Goal: Task Accomplishment & Management: Use online tool/utility

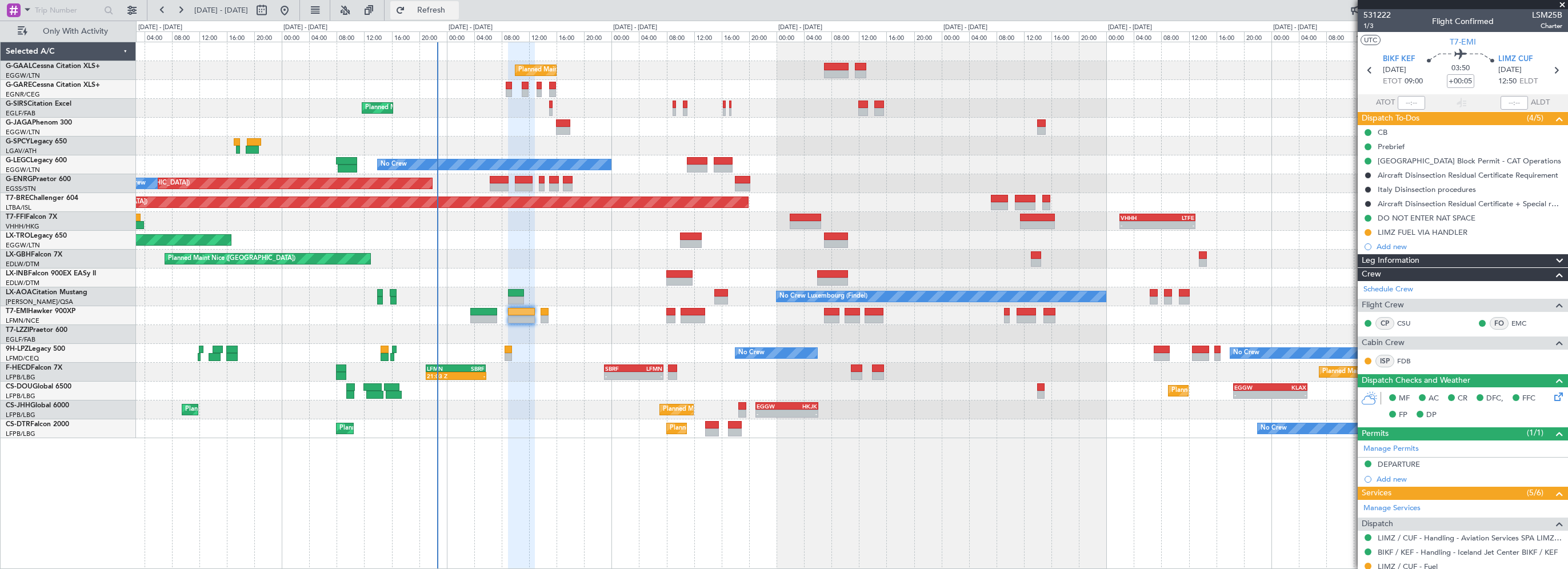
click at [456, 10] on span "Refresh" at bounding box center [431, 10] width 48 height 8
type input "+00:10"
type input "0"
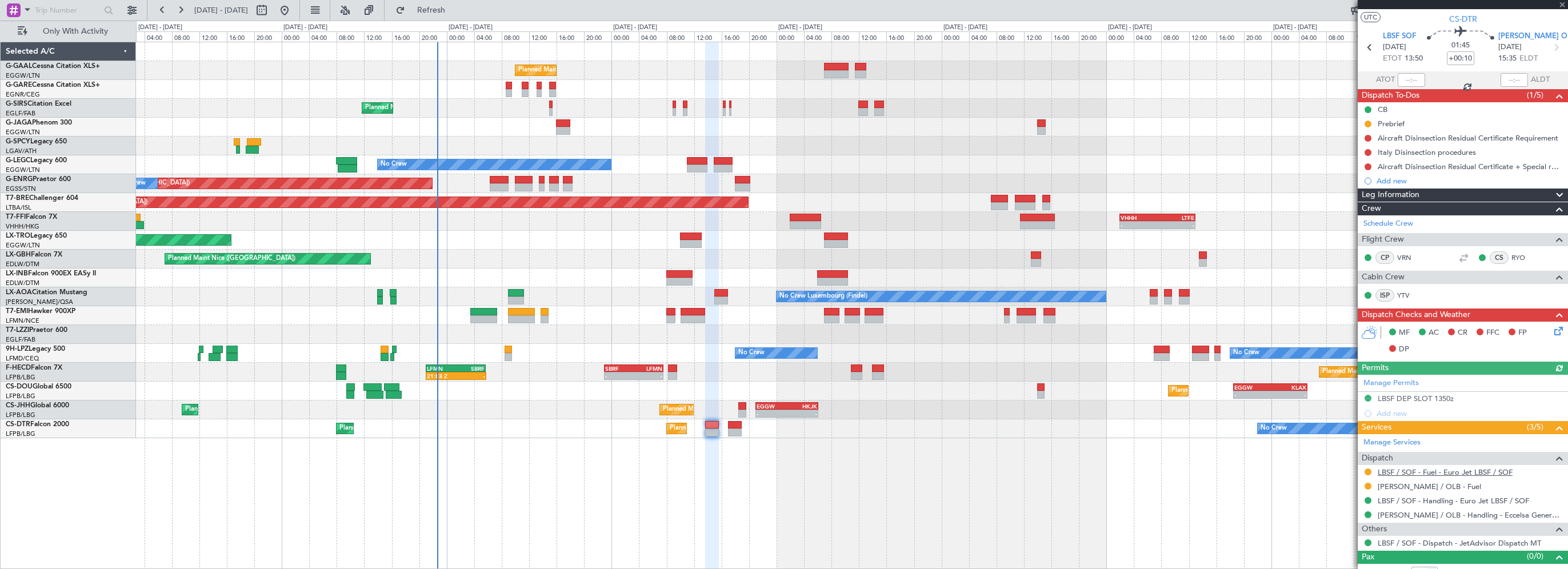
scroll to position [34, 0]
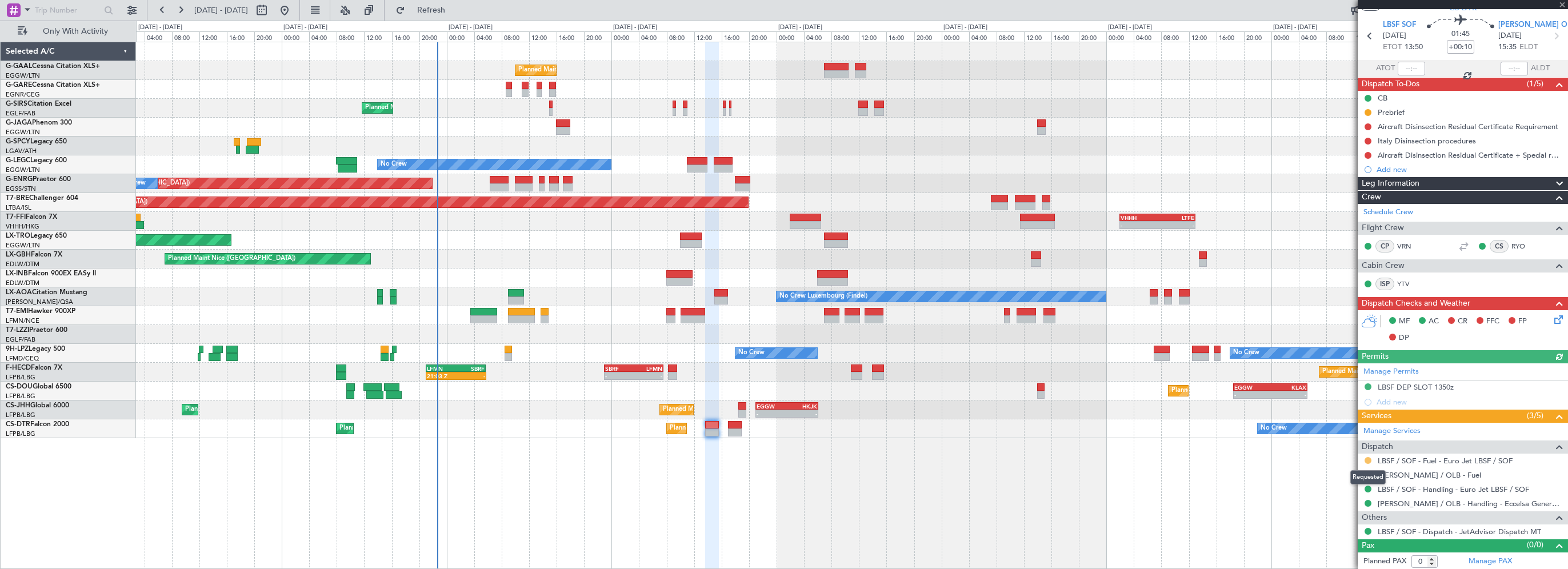
click at [1369, 457] on button at bounding box center [1368, 460] width 7 height 7
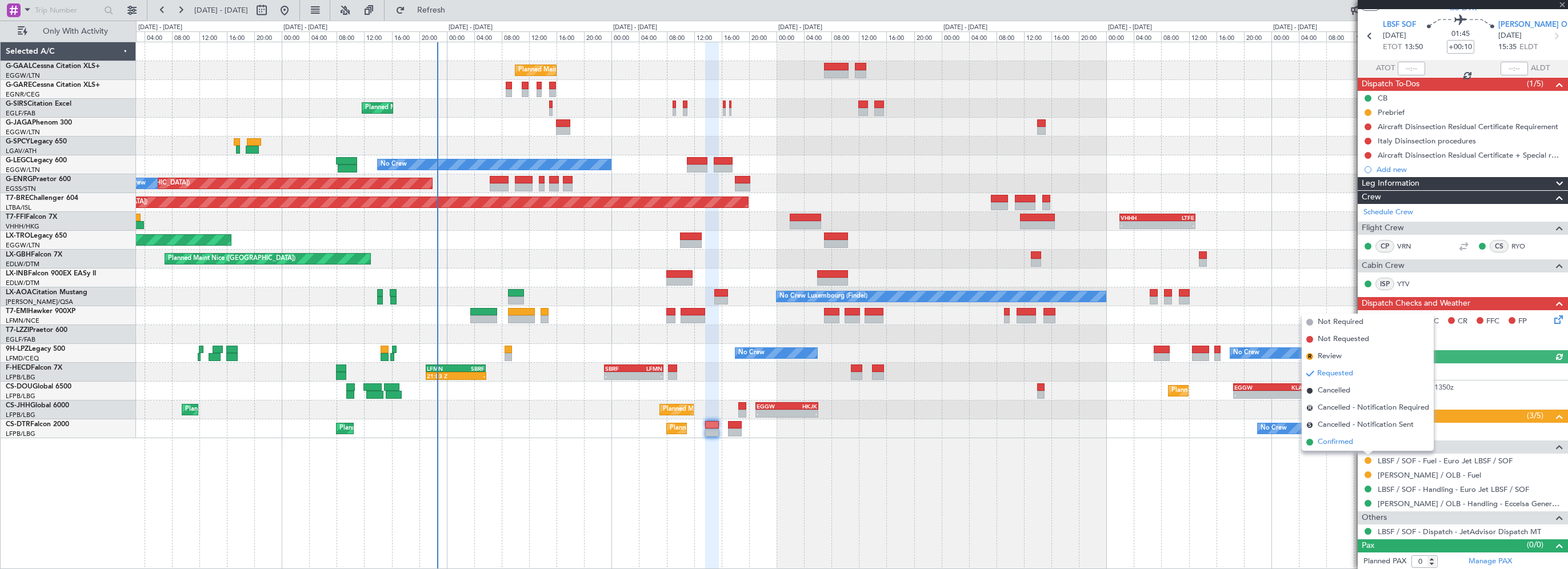
click at [1335, 447] on span "Confirmed" at bounding box center [1335, 442] width 36 height 11
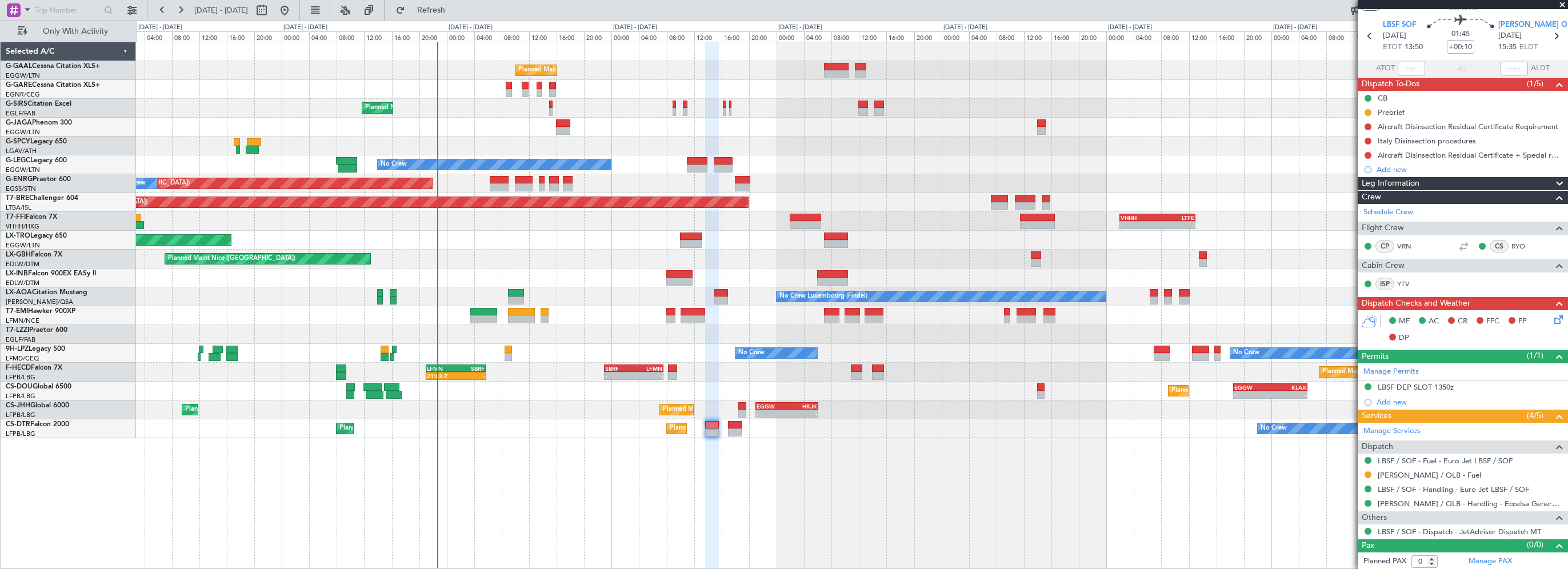
click at [644, 506] on div "Planned Maint Planned Maint [GEOGRAPHIC_DATA] ([GEOGRAPHIC_DATA]) No Crew Plann…" at bounding box center [852, 305] width 1432 height 528
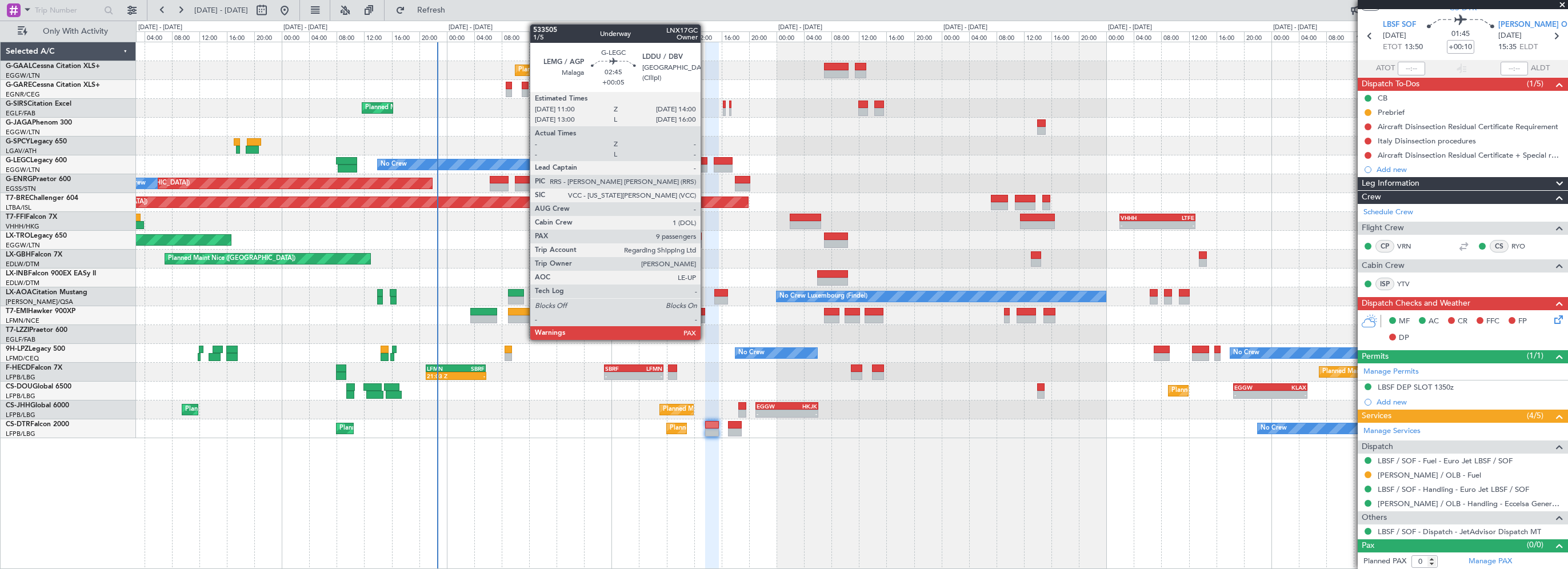
click at [706, 162] on div at bounding box center [697, 161] width 21 height 8
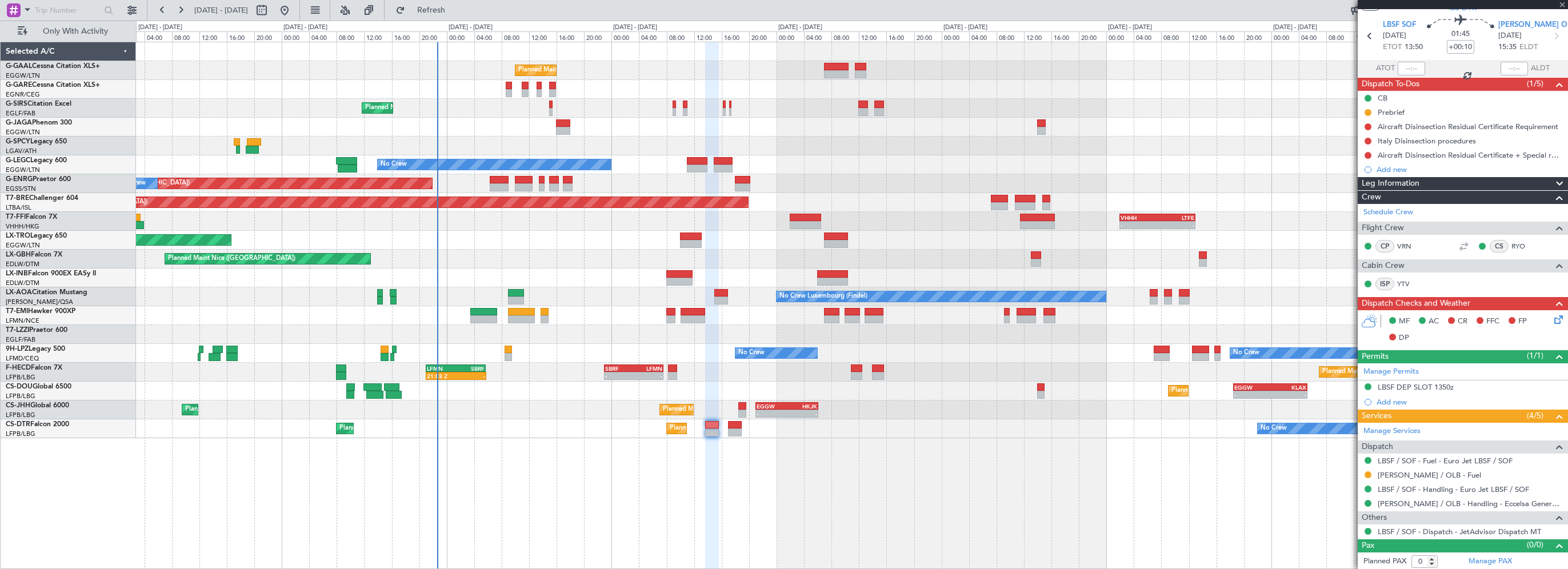
type input "+00:05"
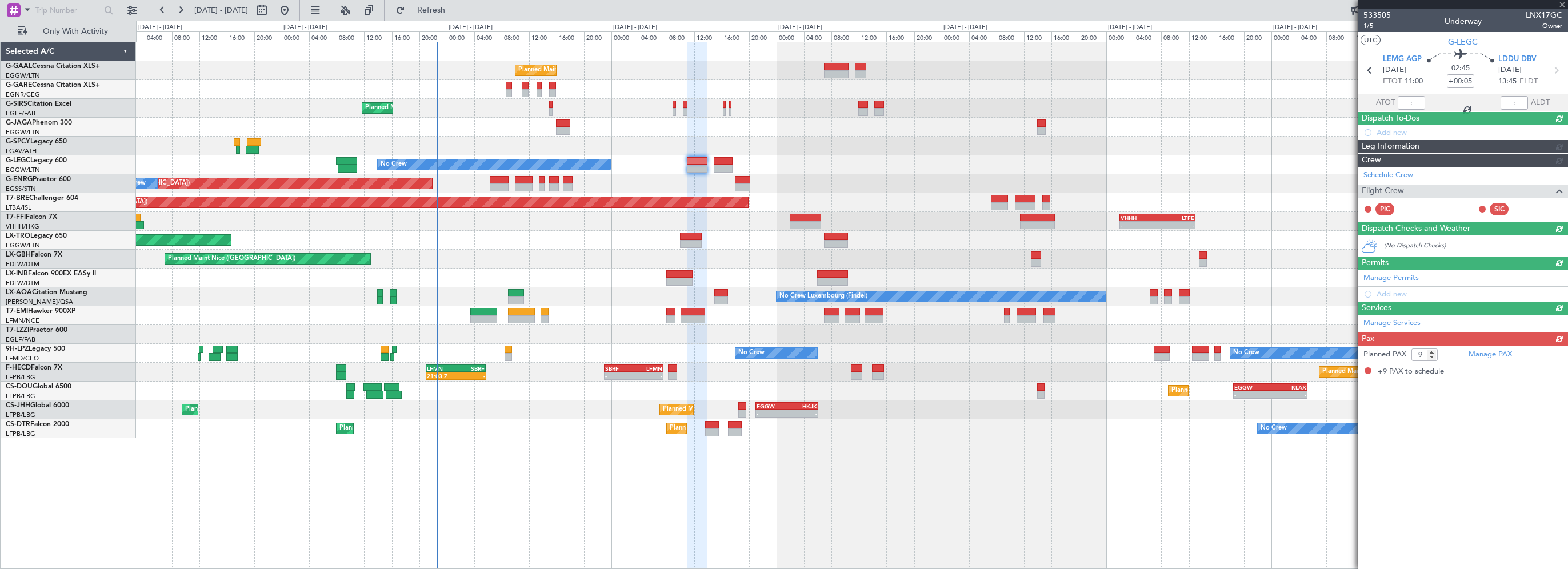
scroll to position [0, 0]
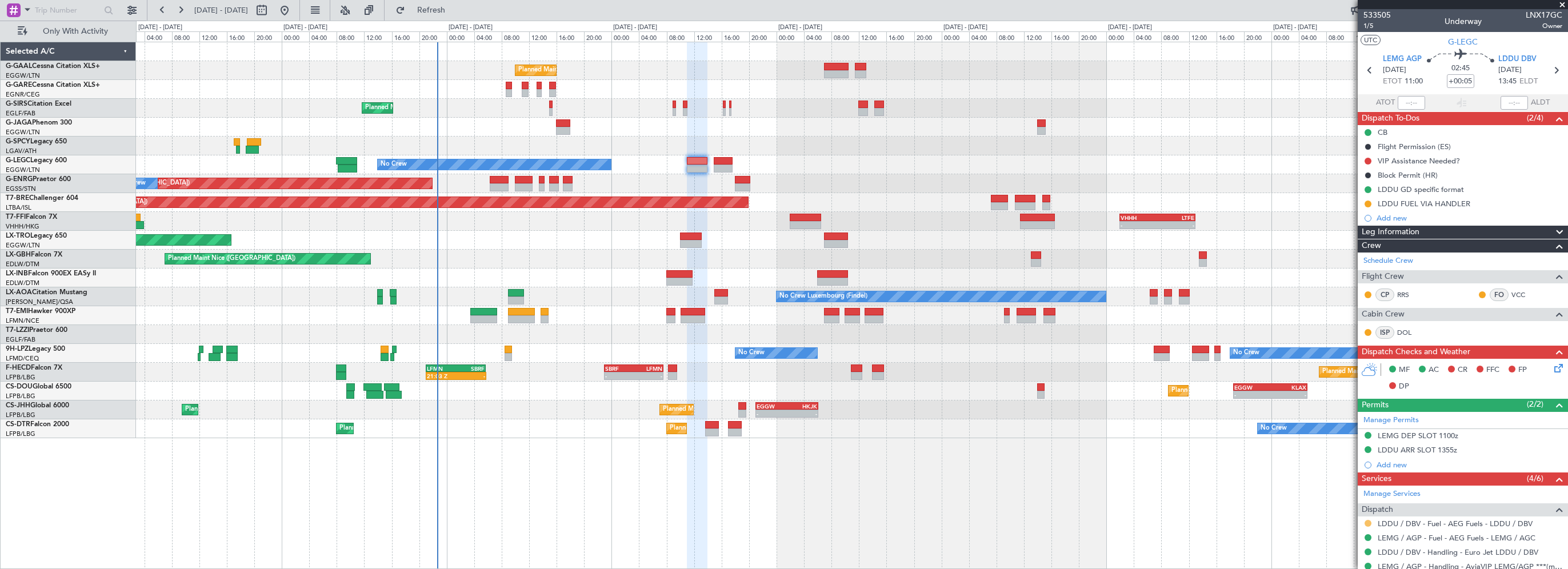
click at [1367, 520] on button at bounding box center [1368, 523] width 7 height 7
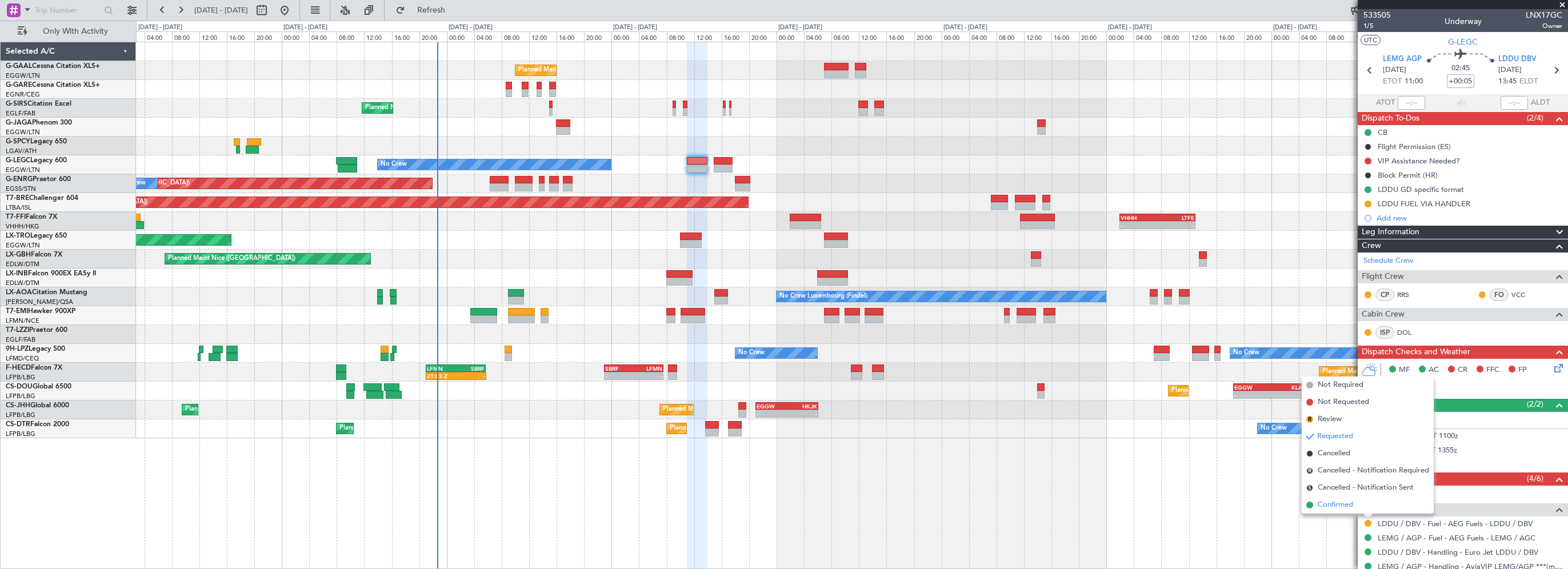
click at [1320, 501] on span "Confirmed" at bounding box center [1335, 505] width 36 height 11
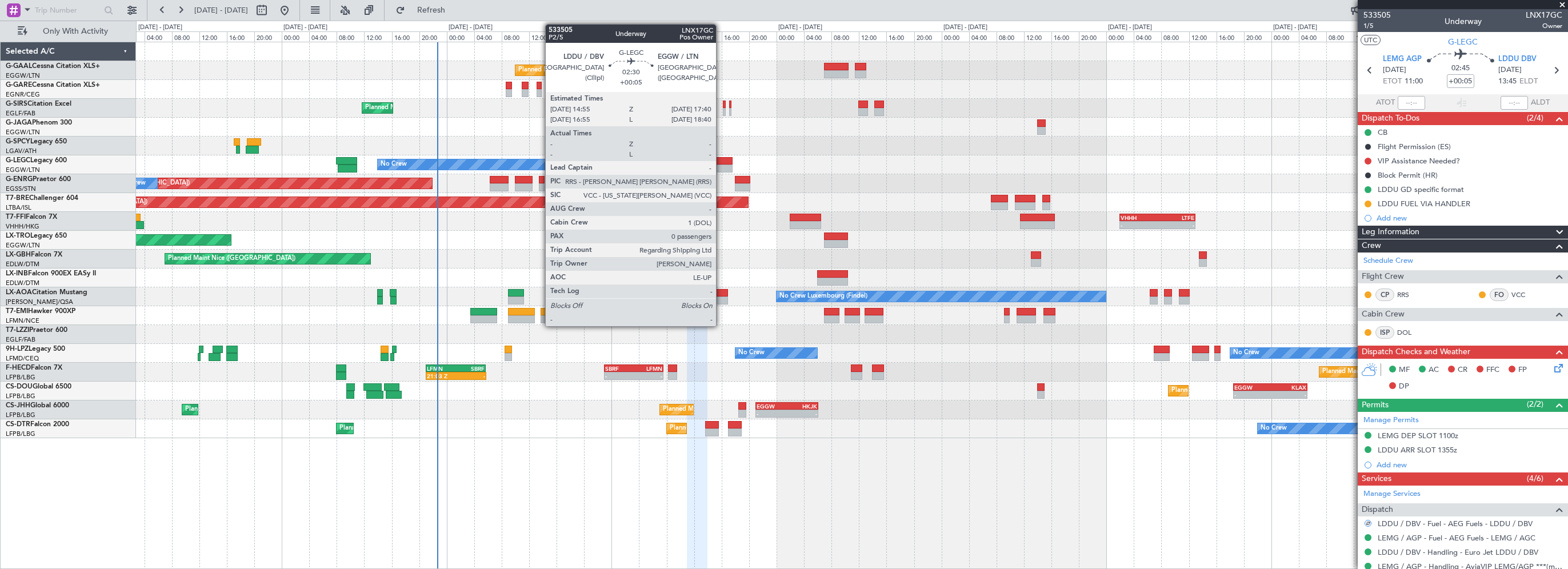
click at [721, 159] on div at bounding box center [723, 161] width 19 height 8
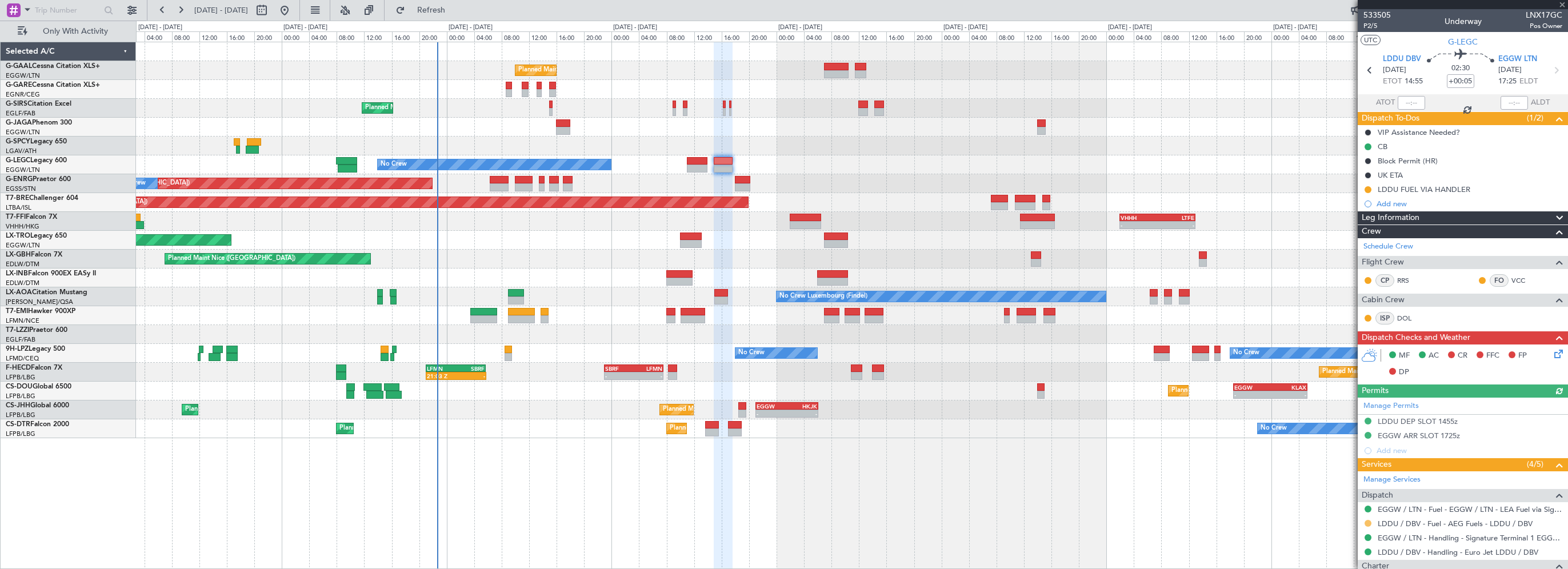
click at [1367, 520] on button at bounding box center [1368, 523] width 7 height 7
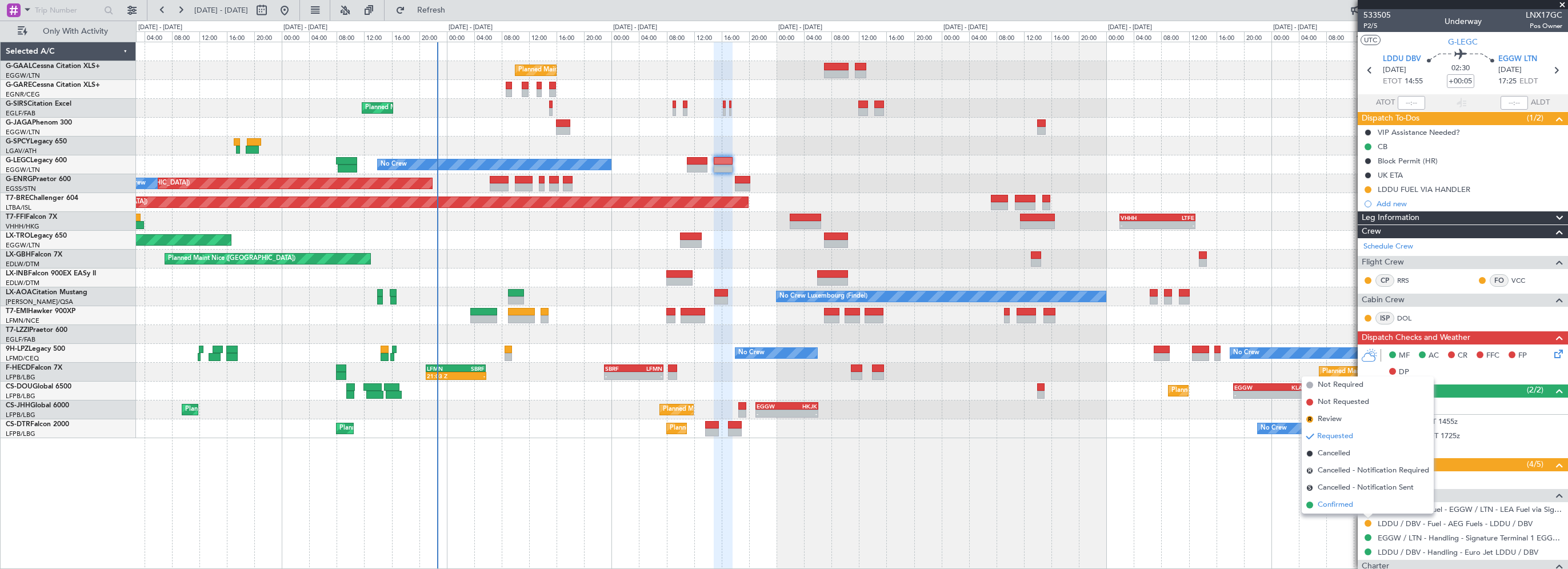
click at [1344, 502] on span "Confirmed" at bounding box center [1335, 505] width 36 height 11
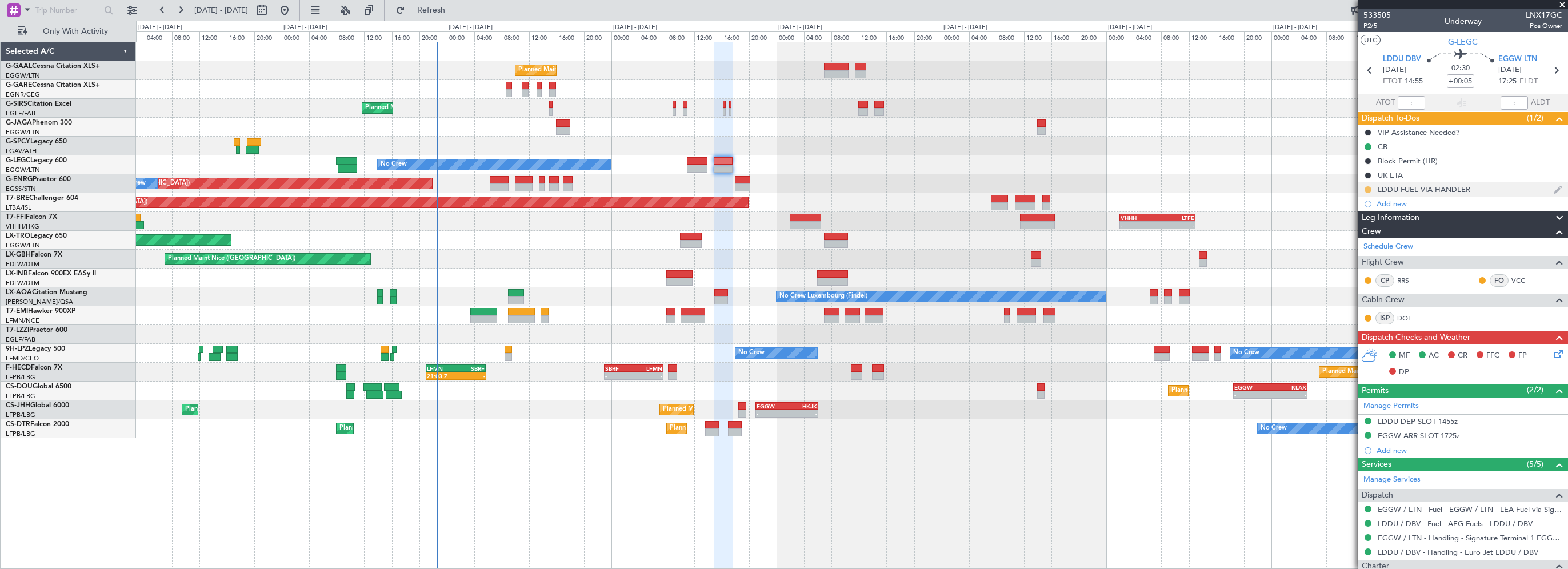
click at [1365, 189] on button at bounding box center [1368, 189] width 7 height 7
click at [1368, 243] on span "Completed" at bounding box center [1372, 240] width 38 height 11
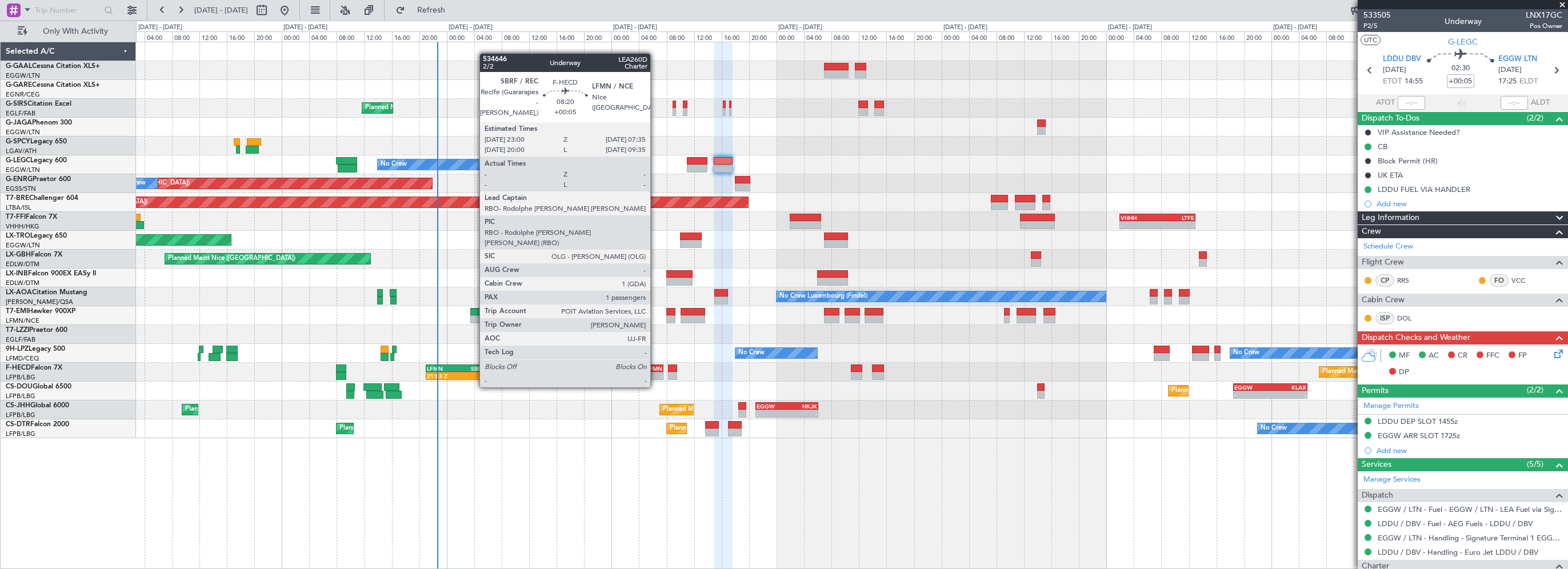
click at [655, 366] on div "LFMN" at bounding box center [648, 368] width 29 height 7
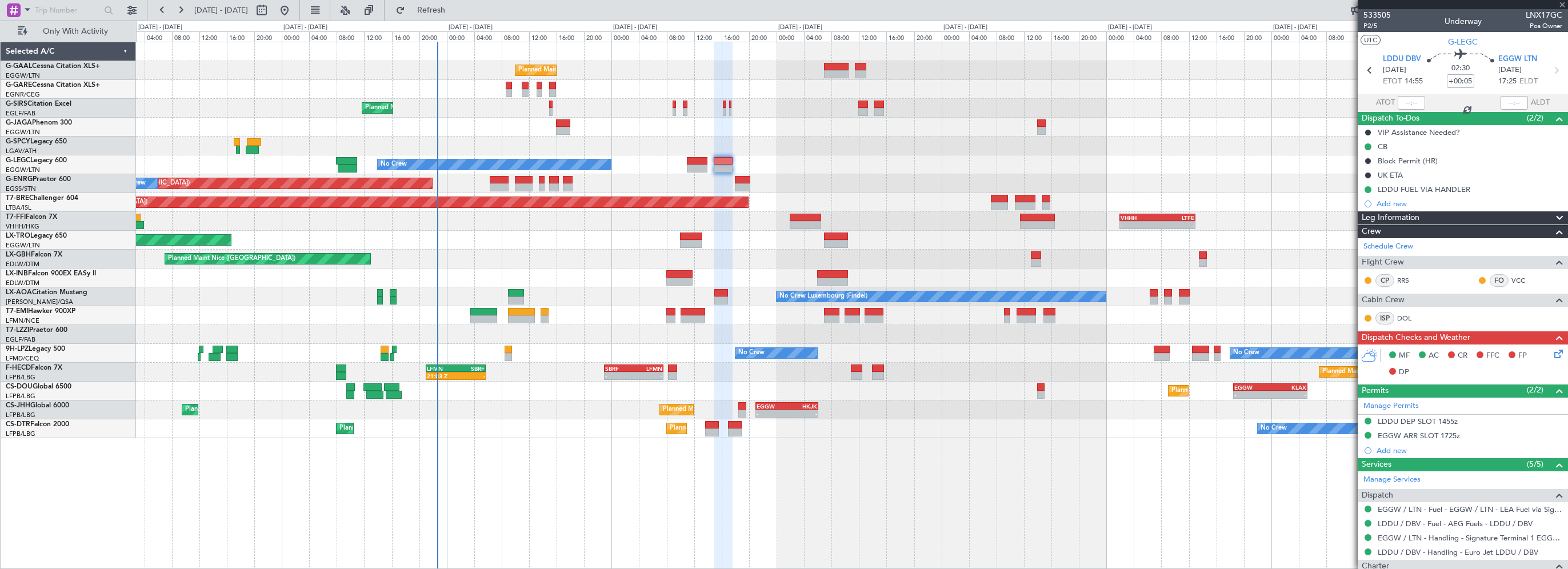
type input "1"
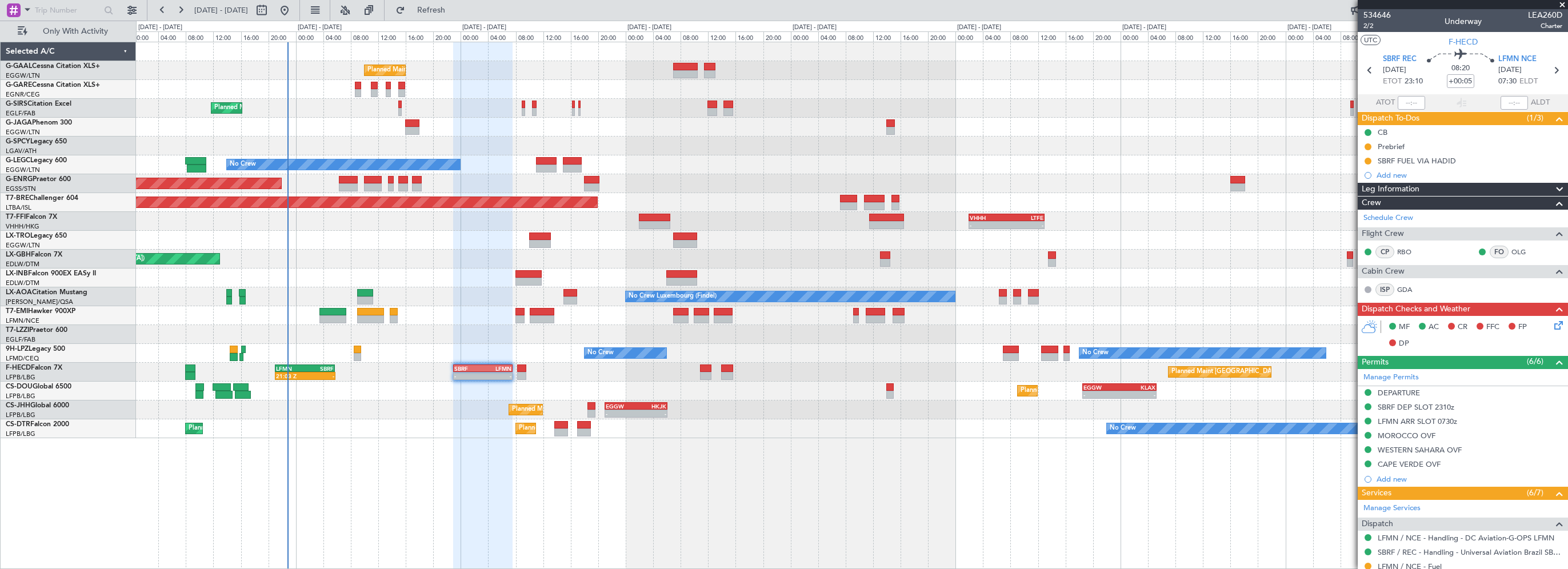
click at [430, 243] on div "Unplanned Maint [GEOGRAPHIC_DATA] ([GEOGRAPHIC_DATA])" at bounding box center [851, 240] width 1431 height 18
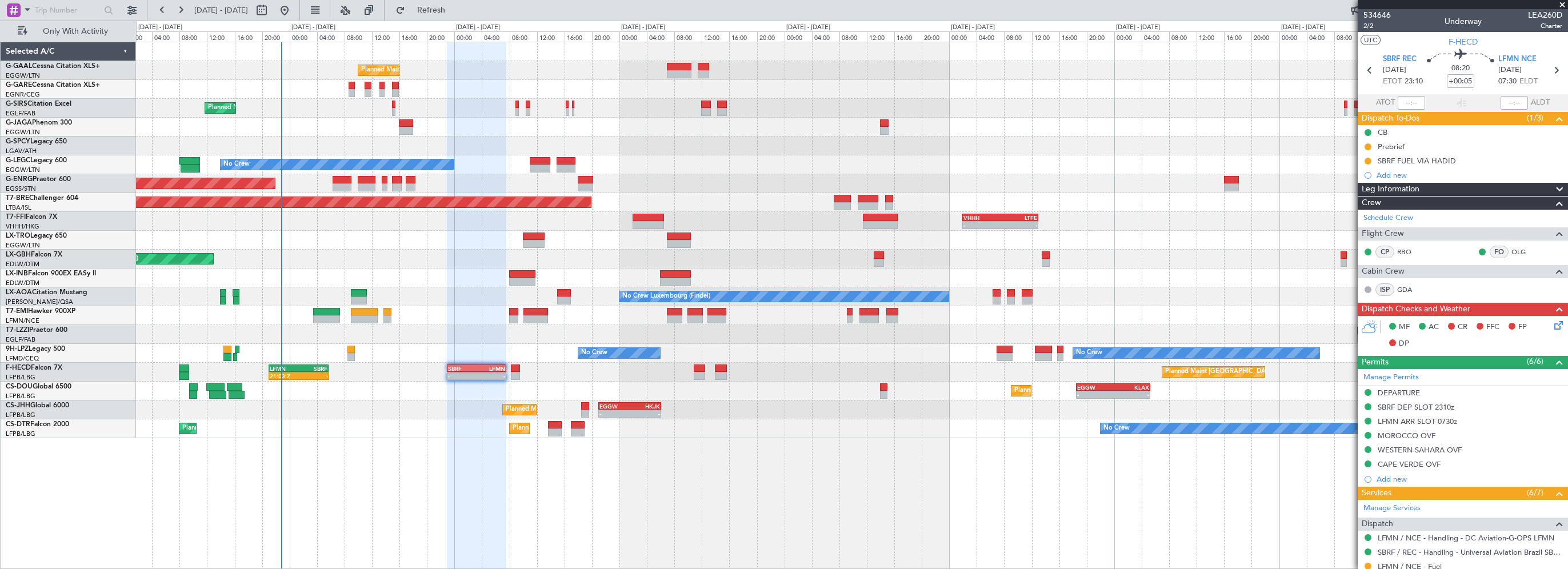
click at [453, 455] on div at bounding box center [476, 306] width 59 height 528
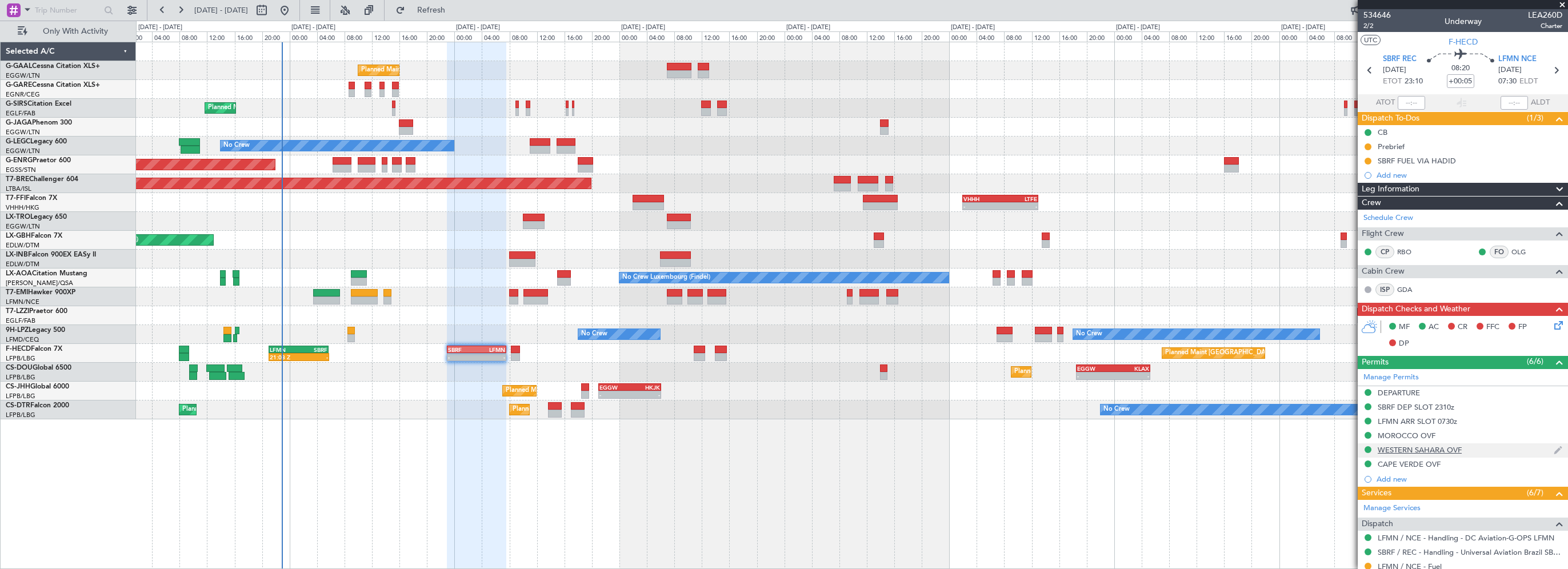
scroll to position [145, 0]
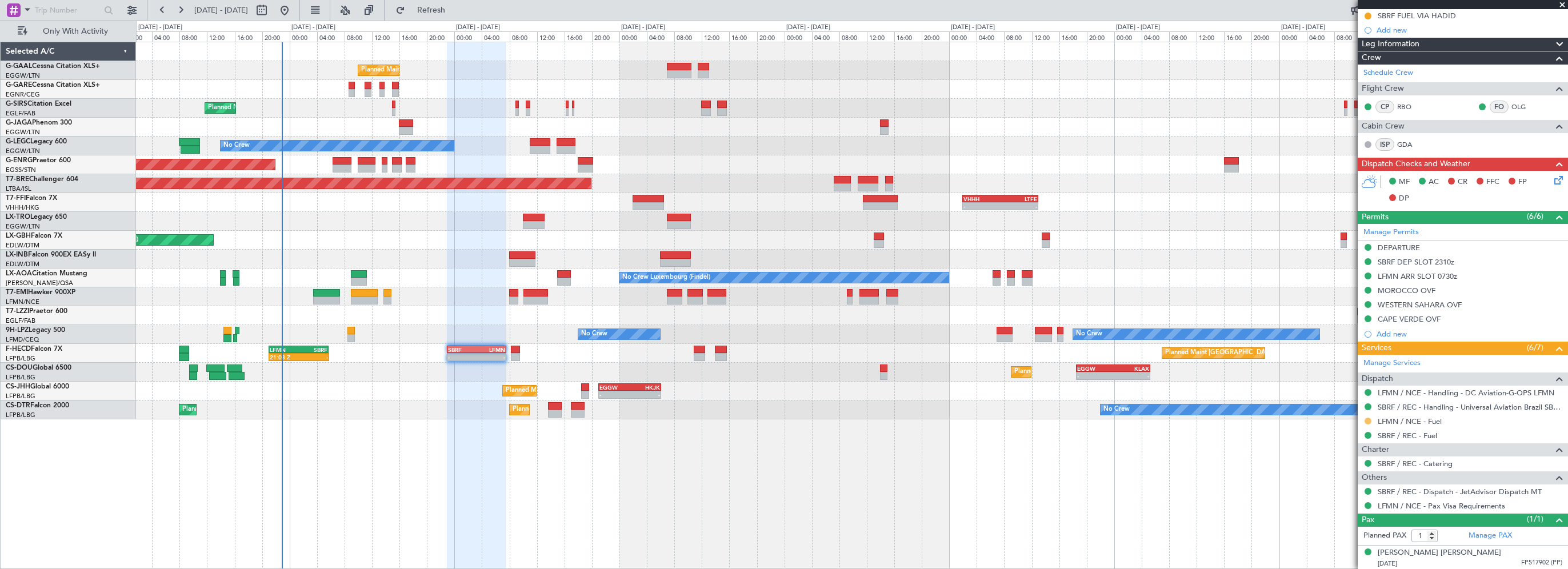
click at [1365, 420] on button at bounding box center [1368, 421] width 7 height 7
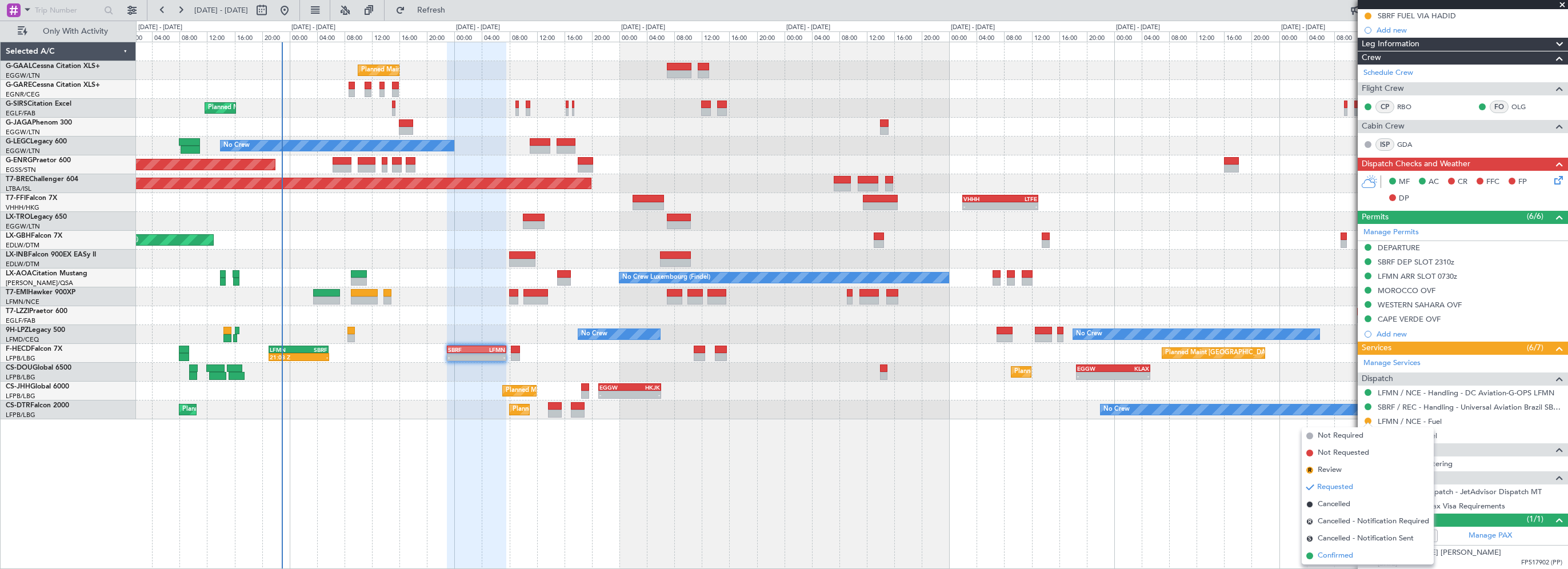
click at [1328, 556] on span "Confirmed" at bounding box center [1335, 556] width 36 height 11
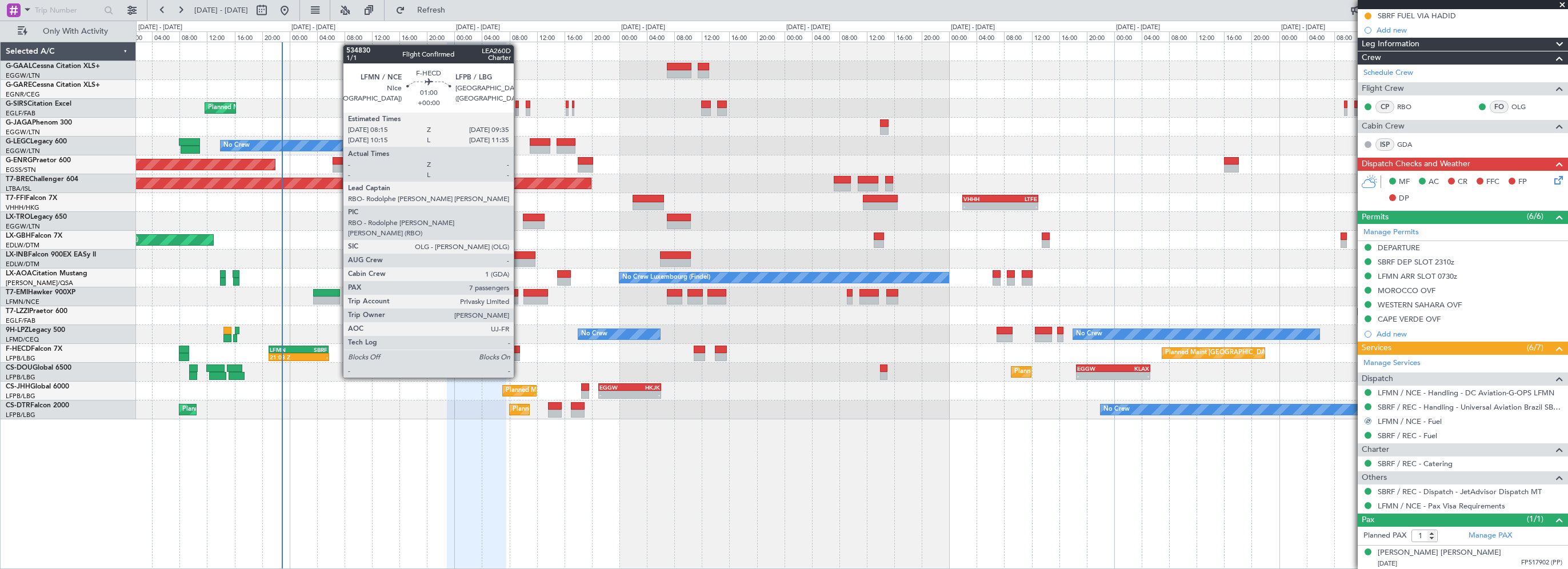
click at [516, 348] on div at bounding box center [516, 349] width 10 height 8
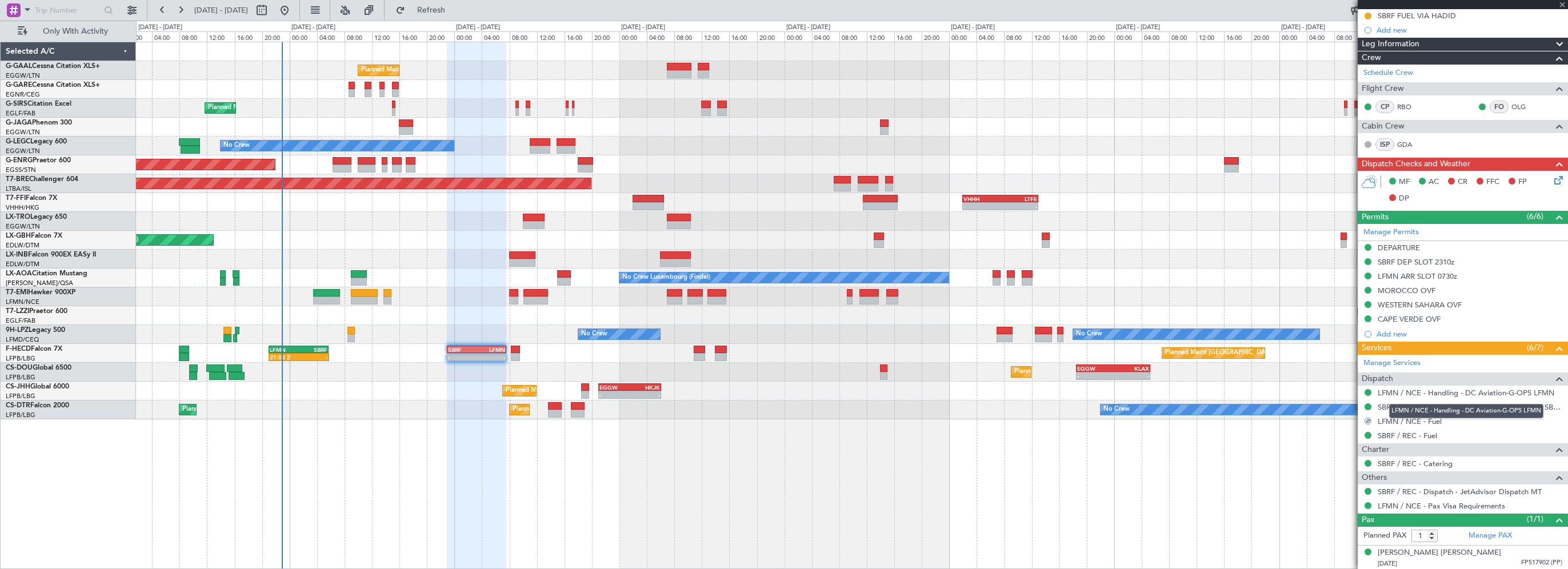
type input "7"
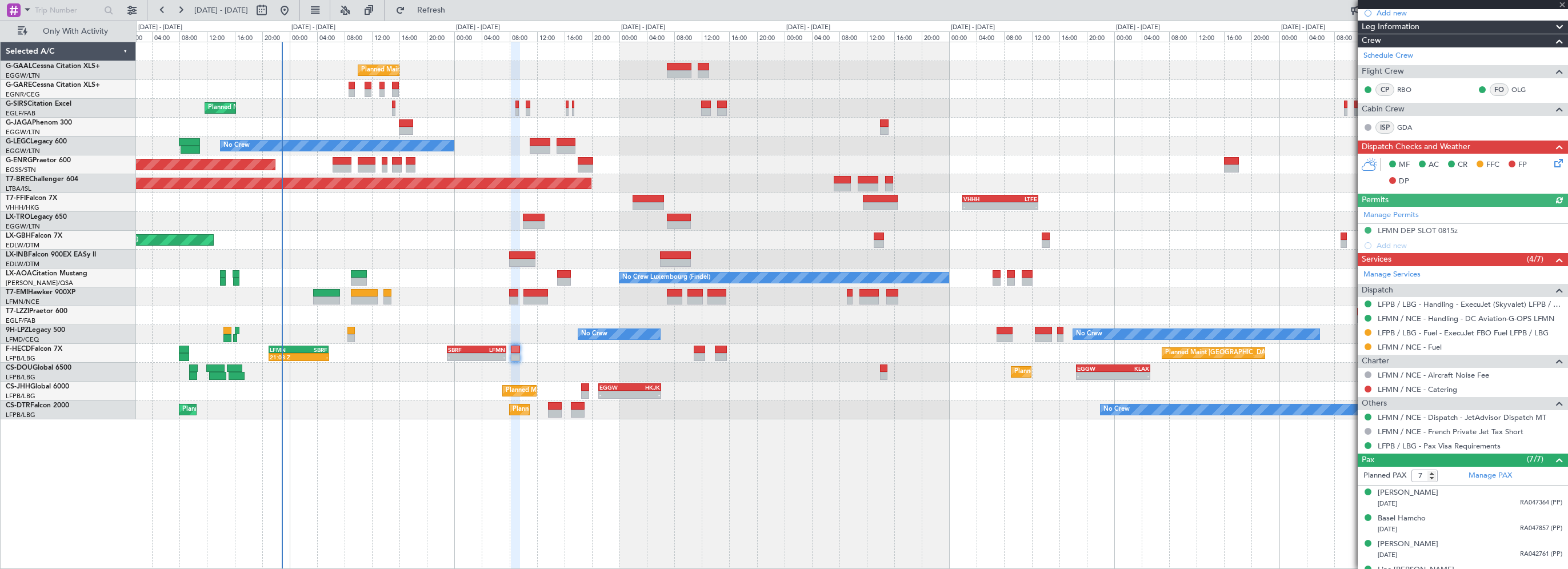
scroll to position [172, 0]
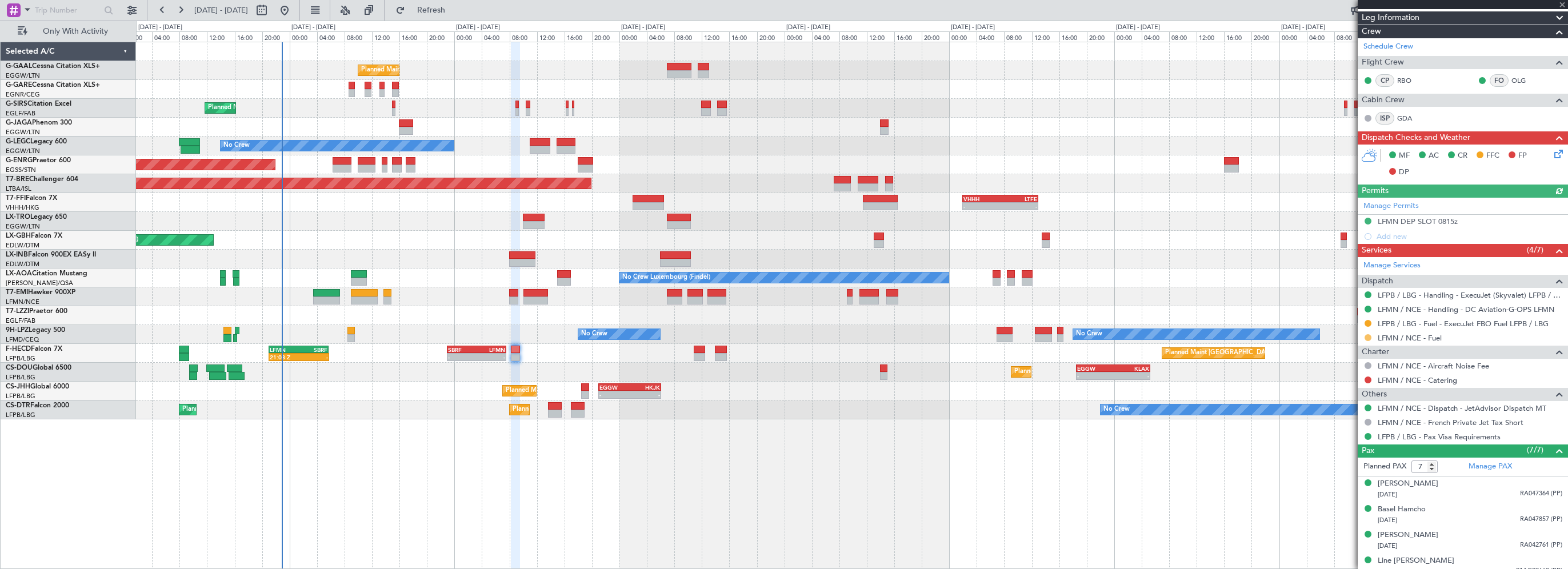
click at [1366, 334] on button at bounding box center [1368, 337] width 7 height 7
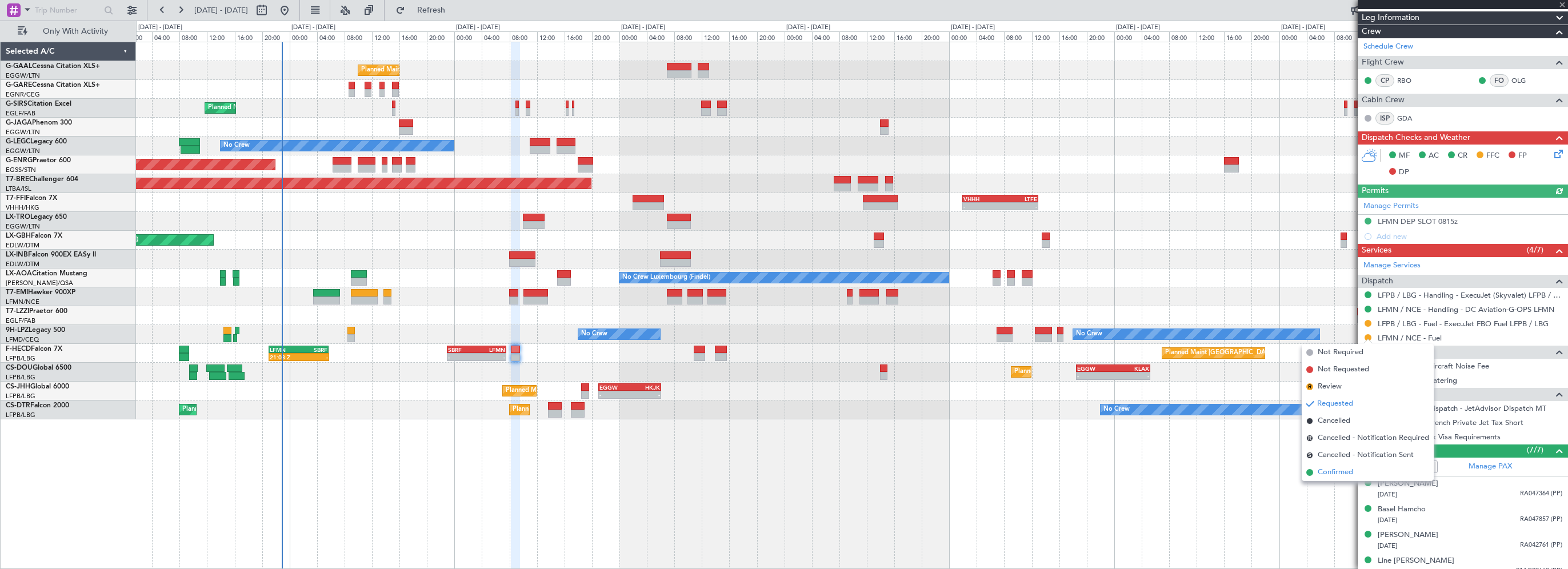
click at [1340, 468] on span "Confirmed" at bounding box center [1335, 472] width 36 height 11
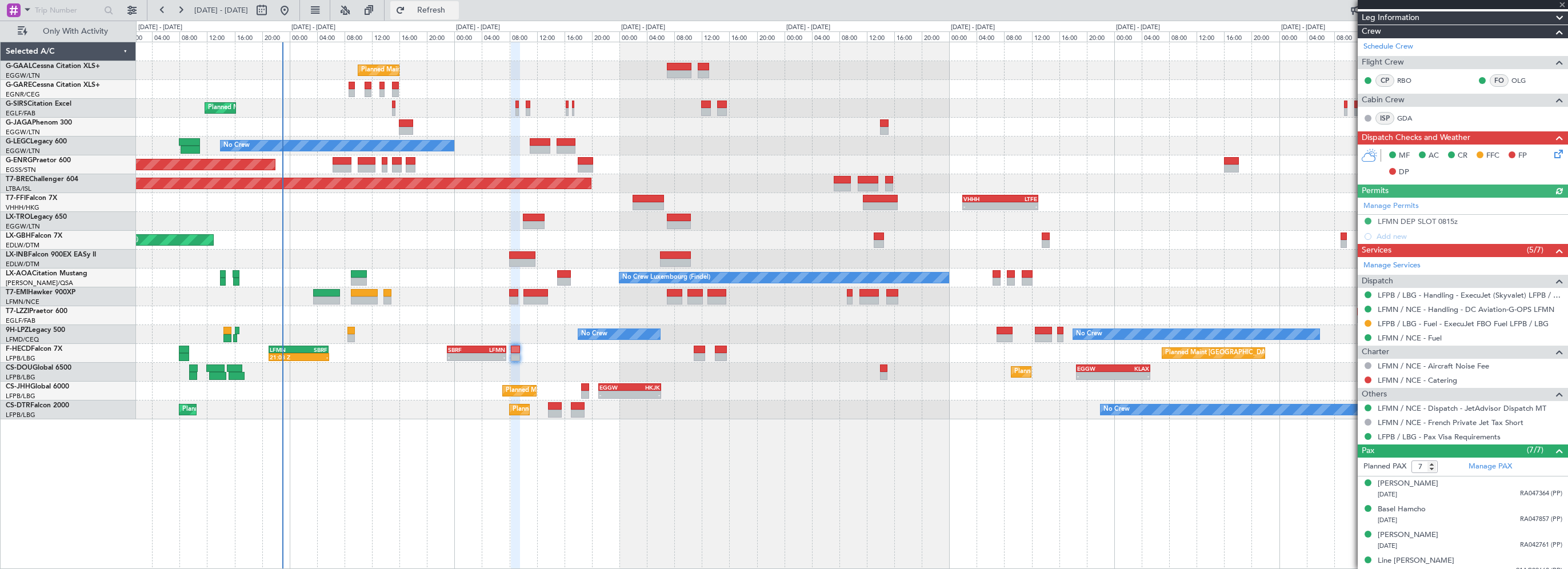
click at [451, 7] on span "Refresh" at bounding box center [431, 10] width 48 height 8
click at [433, 444] on div "Planned Maint Planned Maint [GEOGRAPHIC_DATA] ([GEOGRAPHIC_DATA]) No Crew A/C U…" at bounding box center [852, 305] width 1432 height 528
drag, startPoint x: 448, startPoint y: 10, endPoint x: 421, endPoint y: 4, distance: 27.7
click at [447, 10] on span "Refresh" at bounding box center [431, 10] width 48 height 8
click at [793, 506] on div "Planned Maint Planned Maint [GEOGRAPHIC_DATA] ([GEOGRAPHIC_DATA]) No Crew A/C U…" at bounding box center [852, 305] width 1432 height 528
